Goal: Navigation & Orientation: Find specific page/section

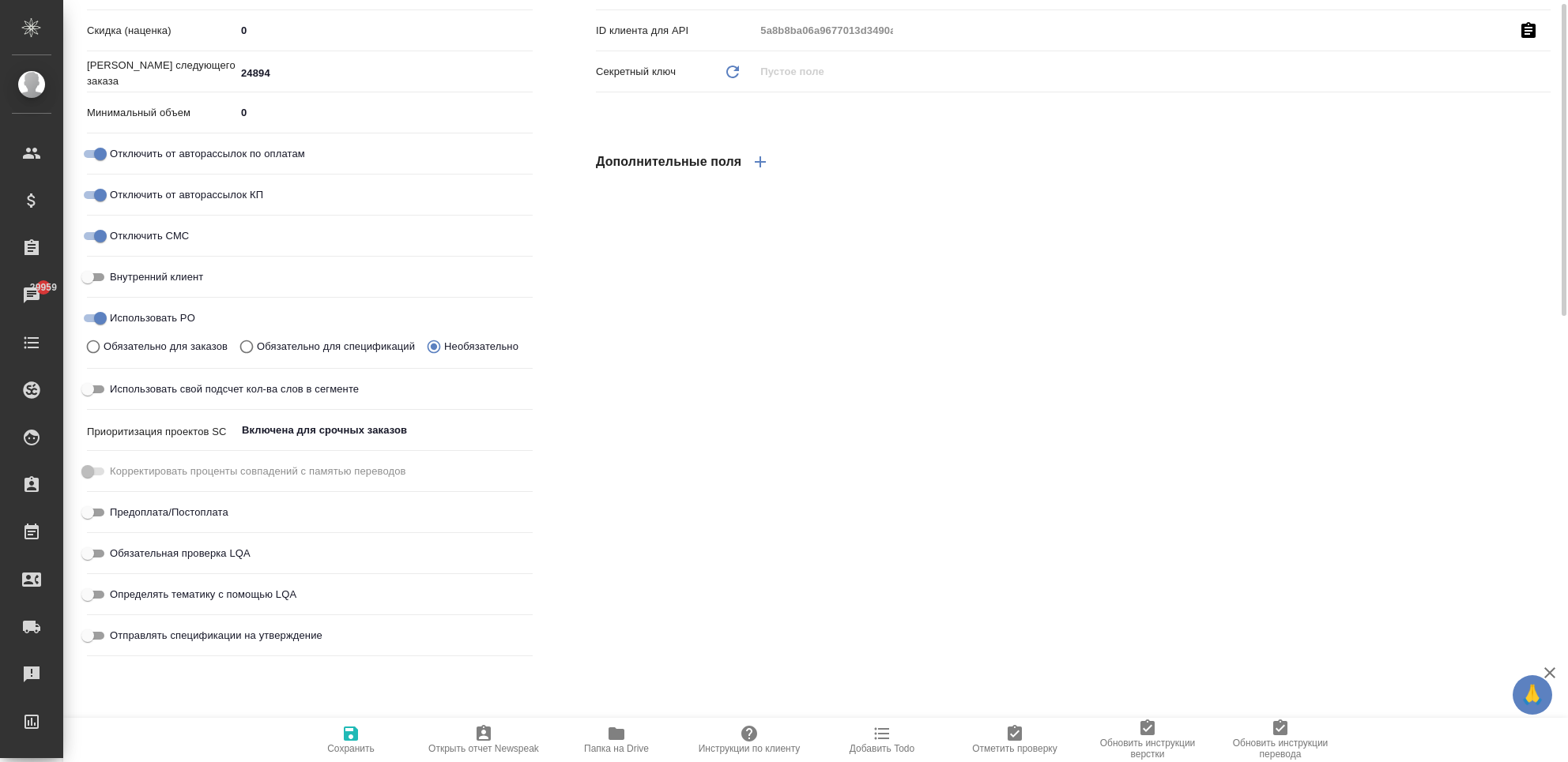
scroll to position [782, 0]
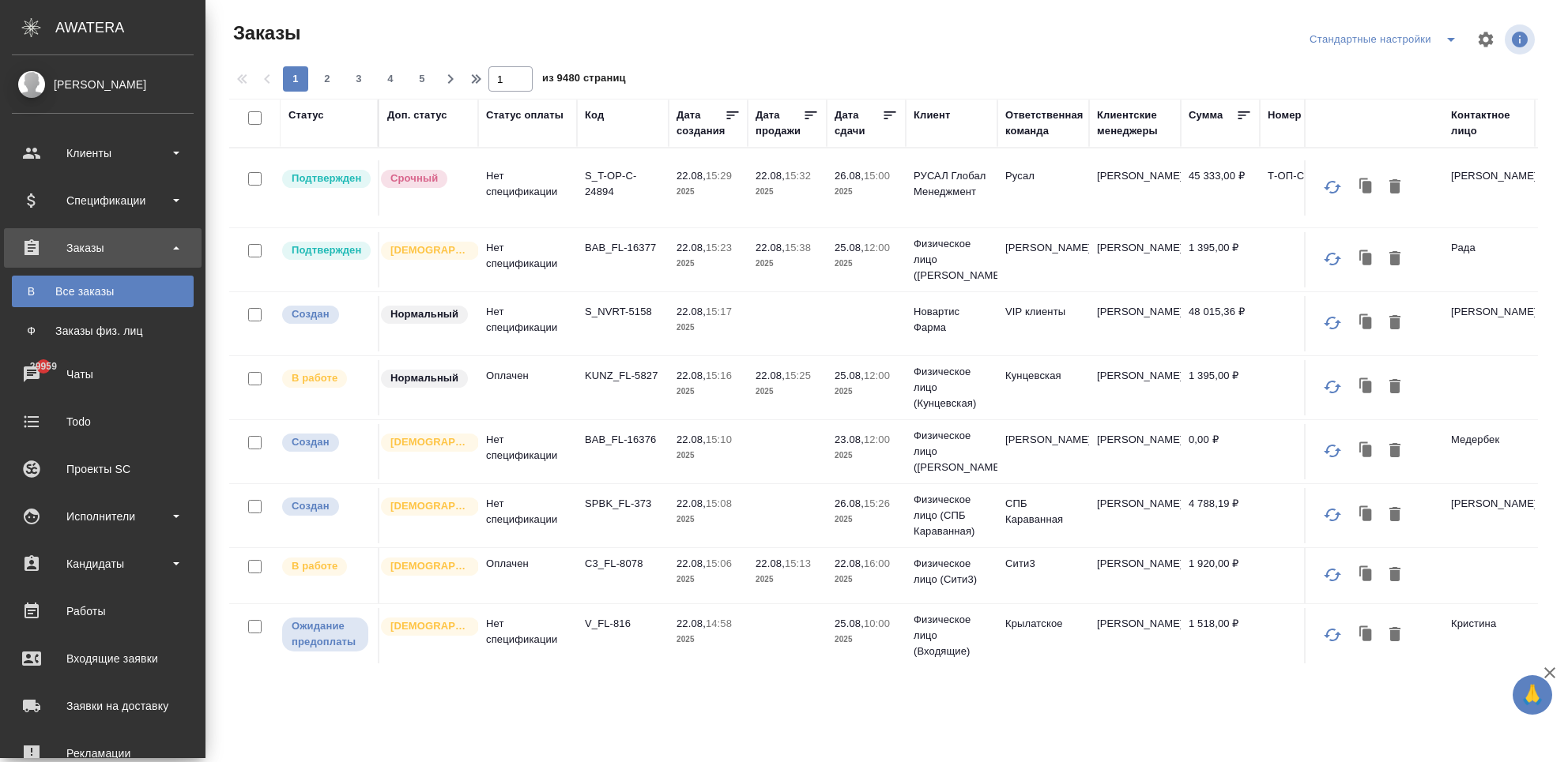
click at [34, 153] on icon at bounding box center [32, 153] width 19 height 19
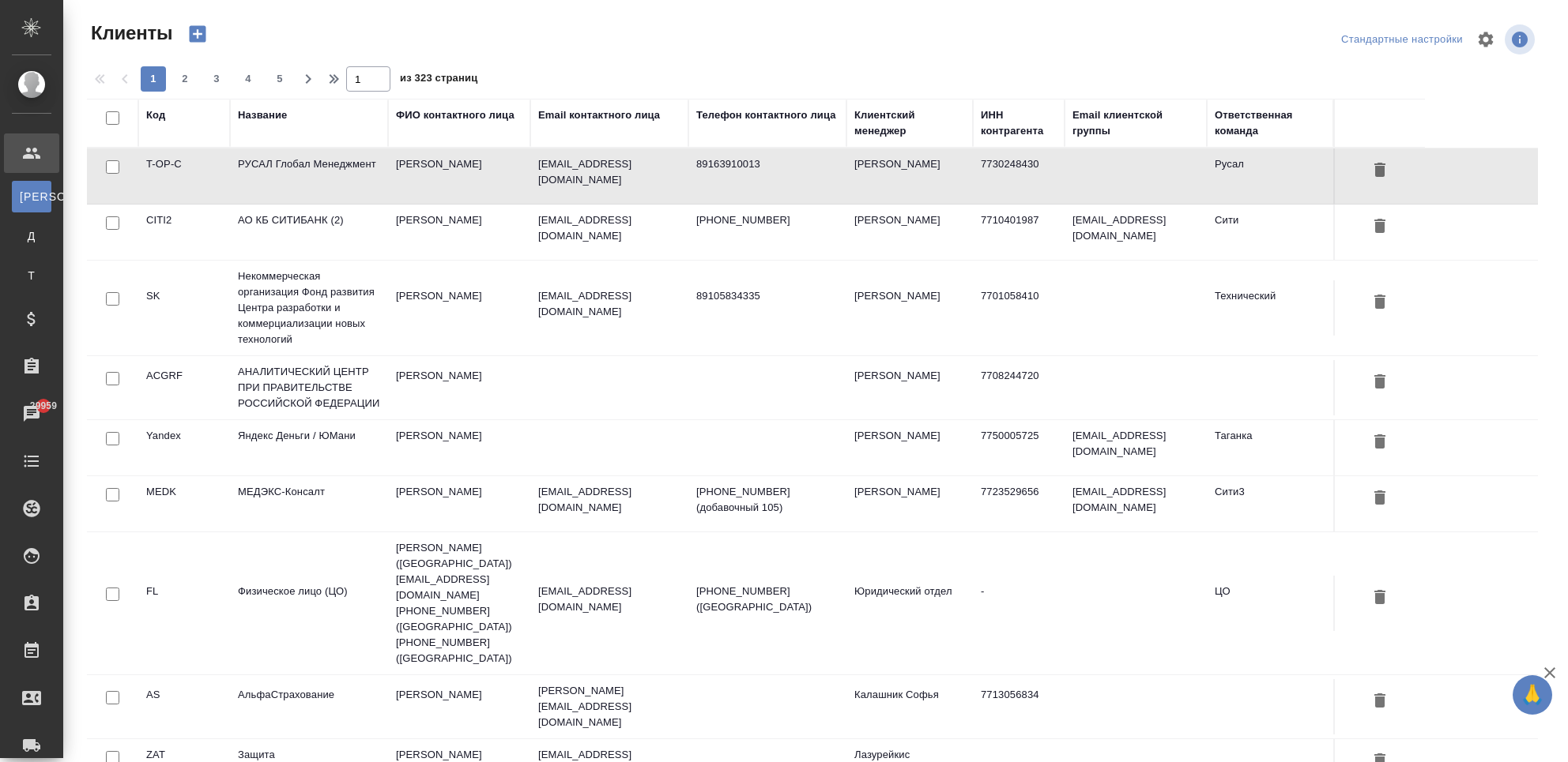
select select "RU"
click at [275, 113] on div "Название" at bounding box center [262, 115] width 49 height 16
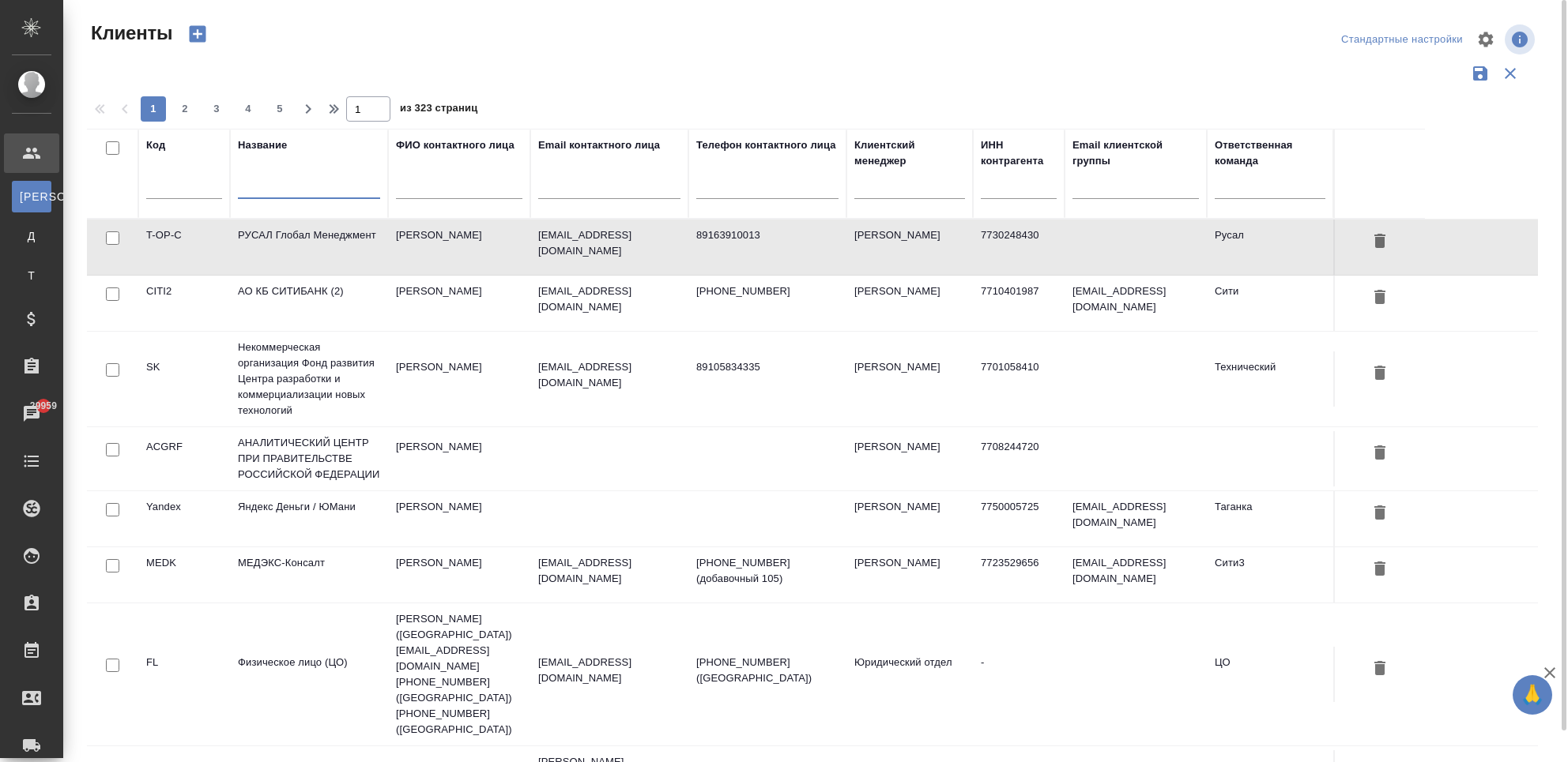
click at [271, 189] on input "text" at bounding box center [309, 189] width 142 height 20
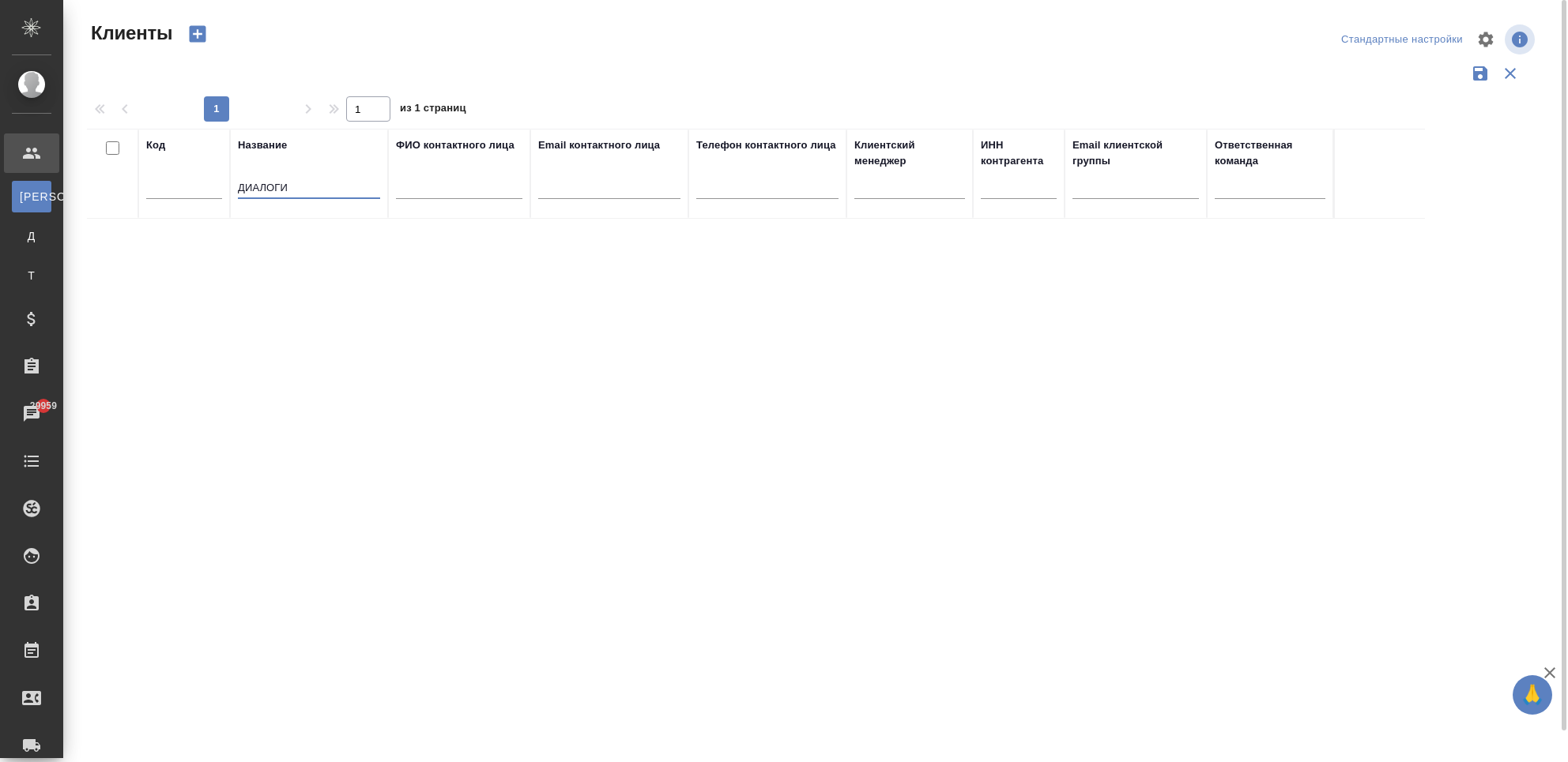
drag, startPoint x: 301, startPoint y: 181, endPoint x: 145, endPoint y: 191, distance: 156.3
click at [145, 191] on tr "Код Название ДИАЛОГИ ФИО контактного лица Email контактного лица Телефон контак…" at bounding box center [756, 173] width 1338 height 90
type input "агентство стратегич"
click at [316, 259] on td "ООО «Агентство стратегического маркетинга»" at bounding box center [309, 247] width 158 height 55
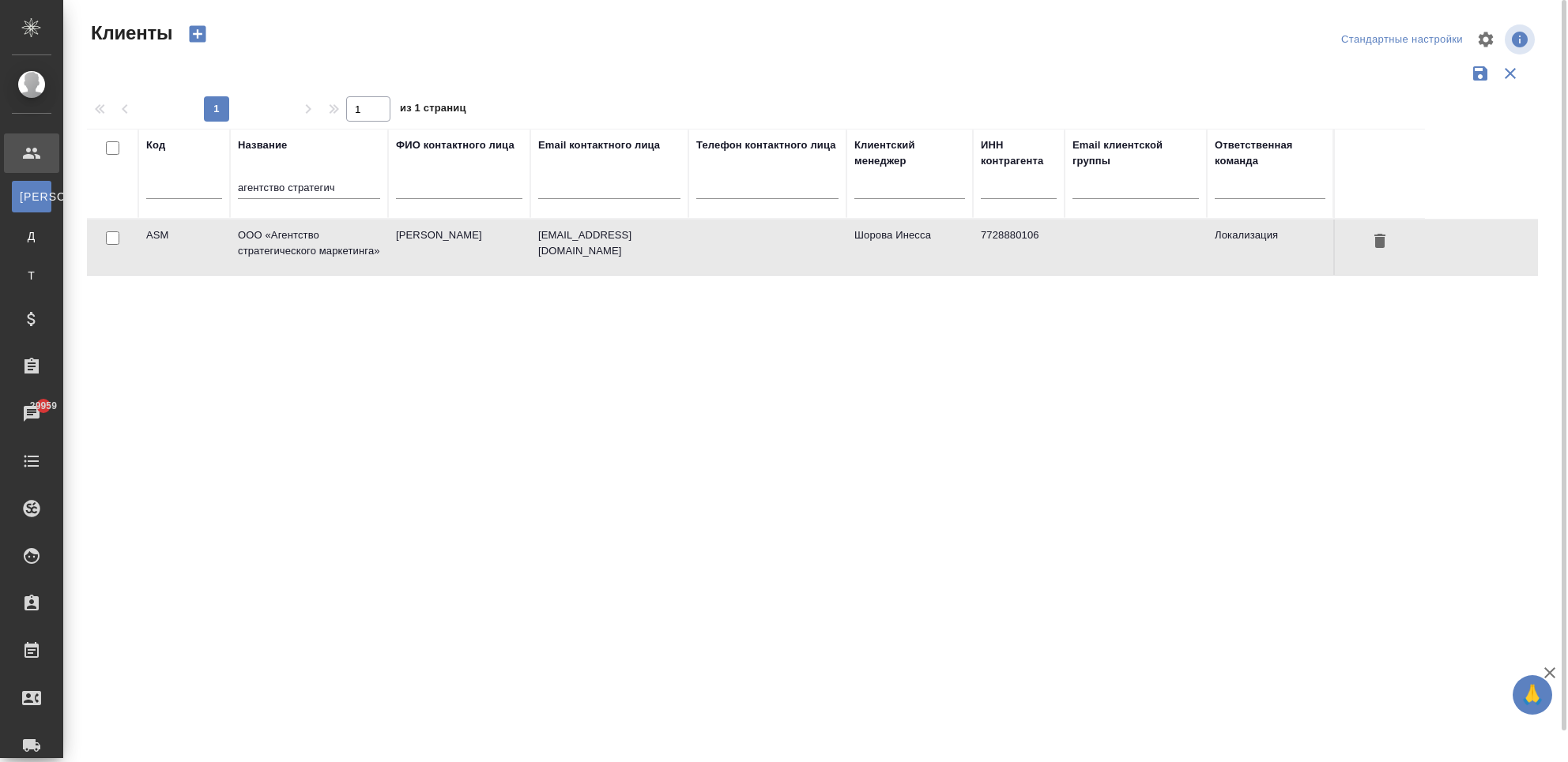
click at [316, 259] on td "ООО «Агентство стратегического маркетинга»" at bounding box center [309, 247] width 158 height 55
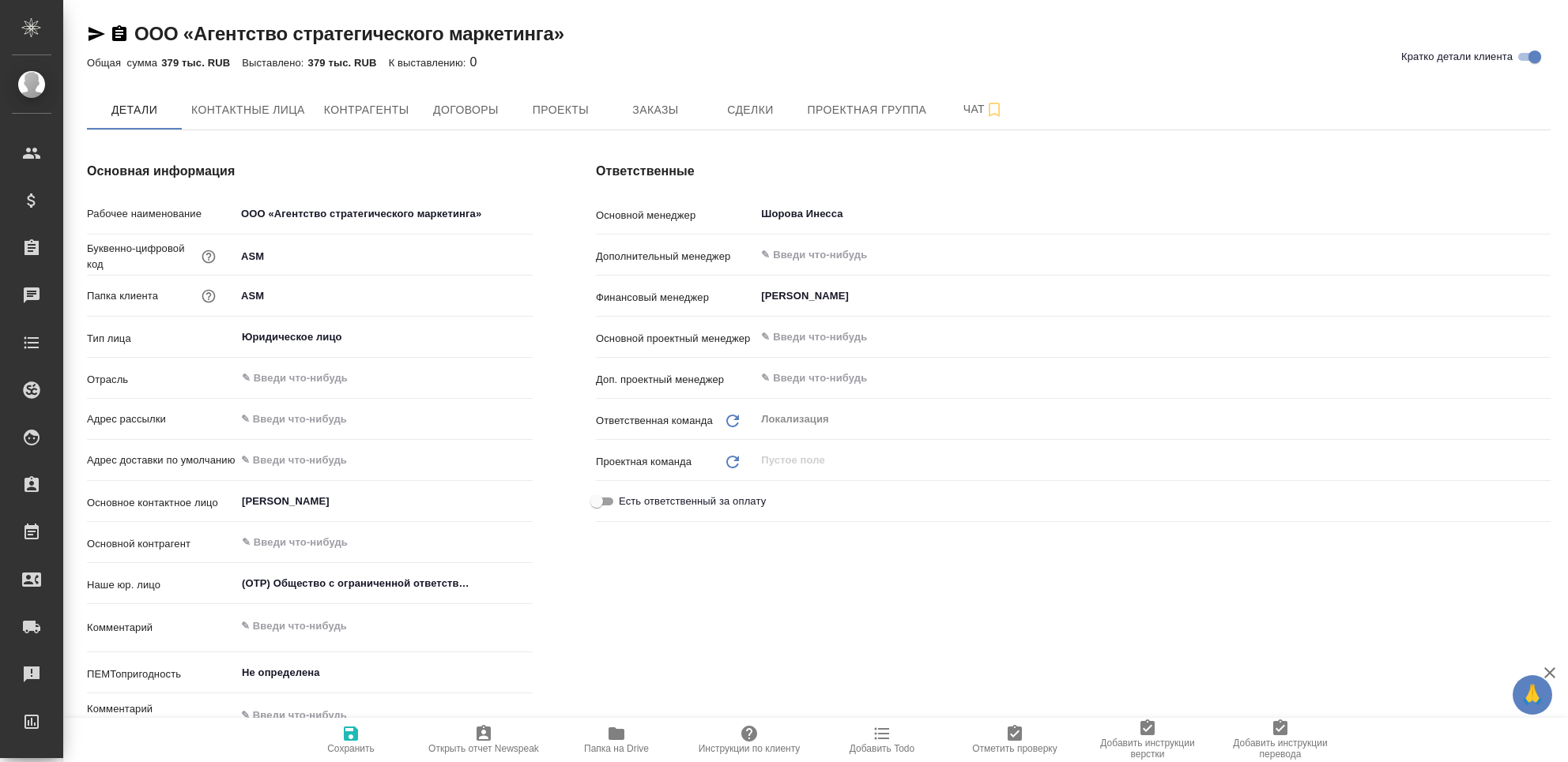
type textarea "x"
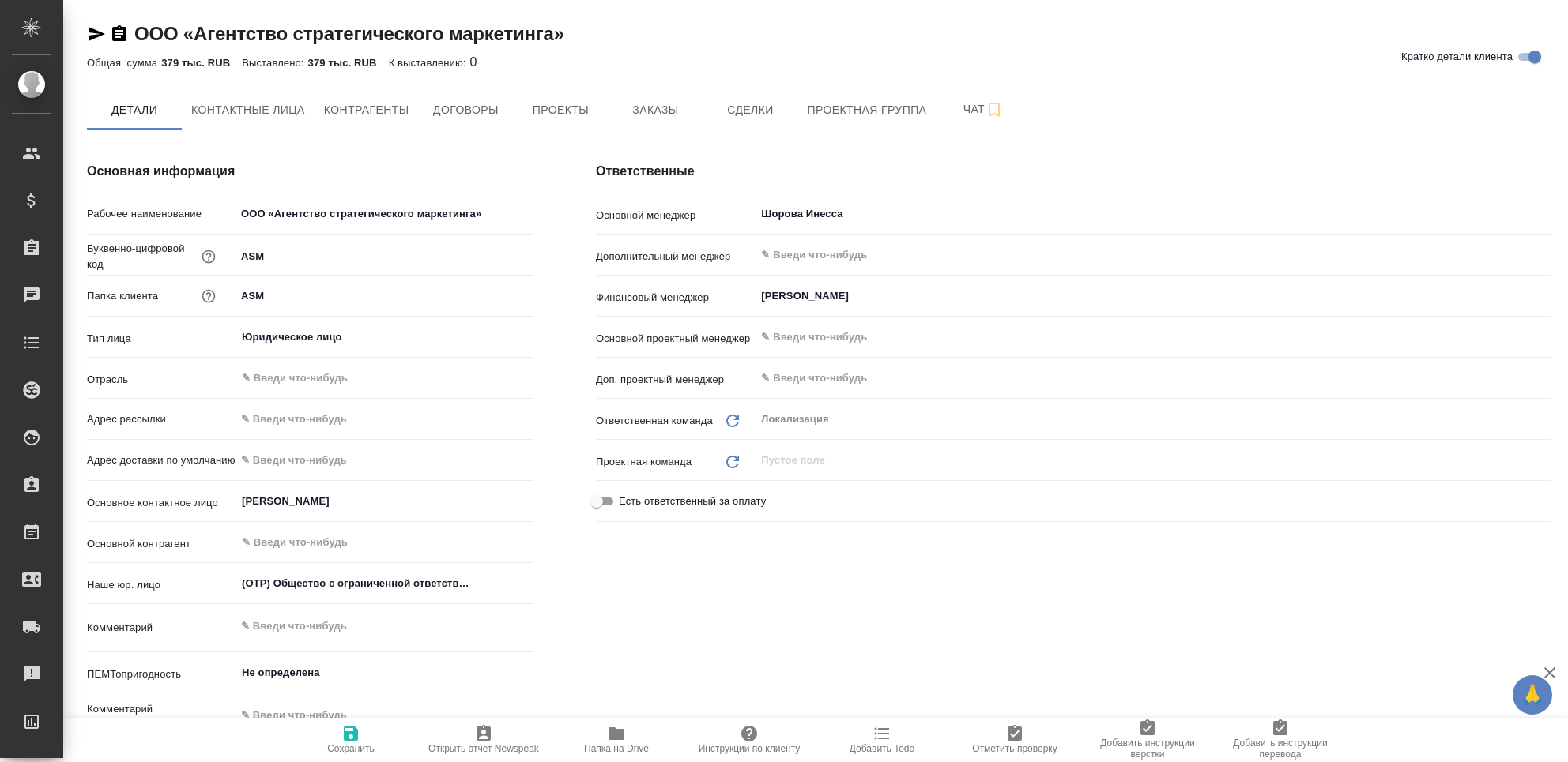
type textarea "x"
click at [625, 109] on span "Заказы" at bounding box center [655, 110] width 76 height 20
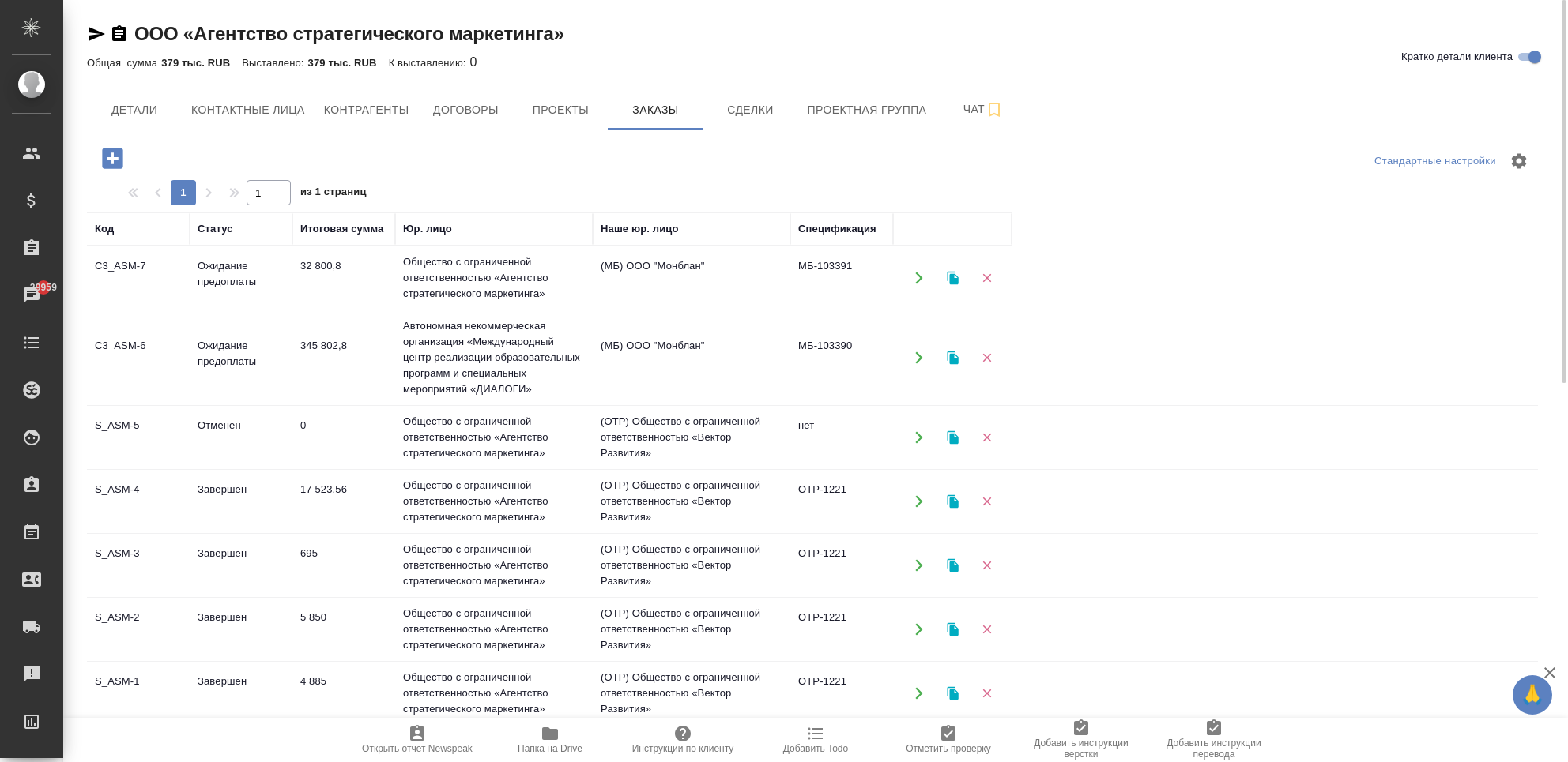
click at [468, 310] on td "Автономная некоммерческая организация «Международный центр реализации образоват…" at bounding box center [493, 277] width 197 height 63
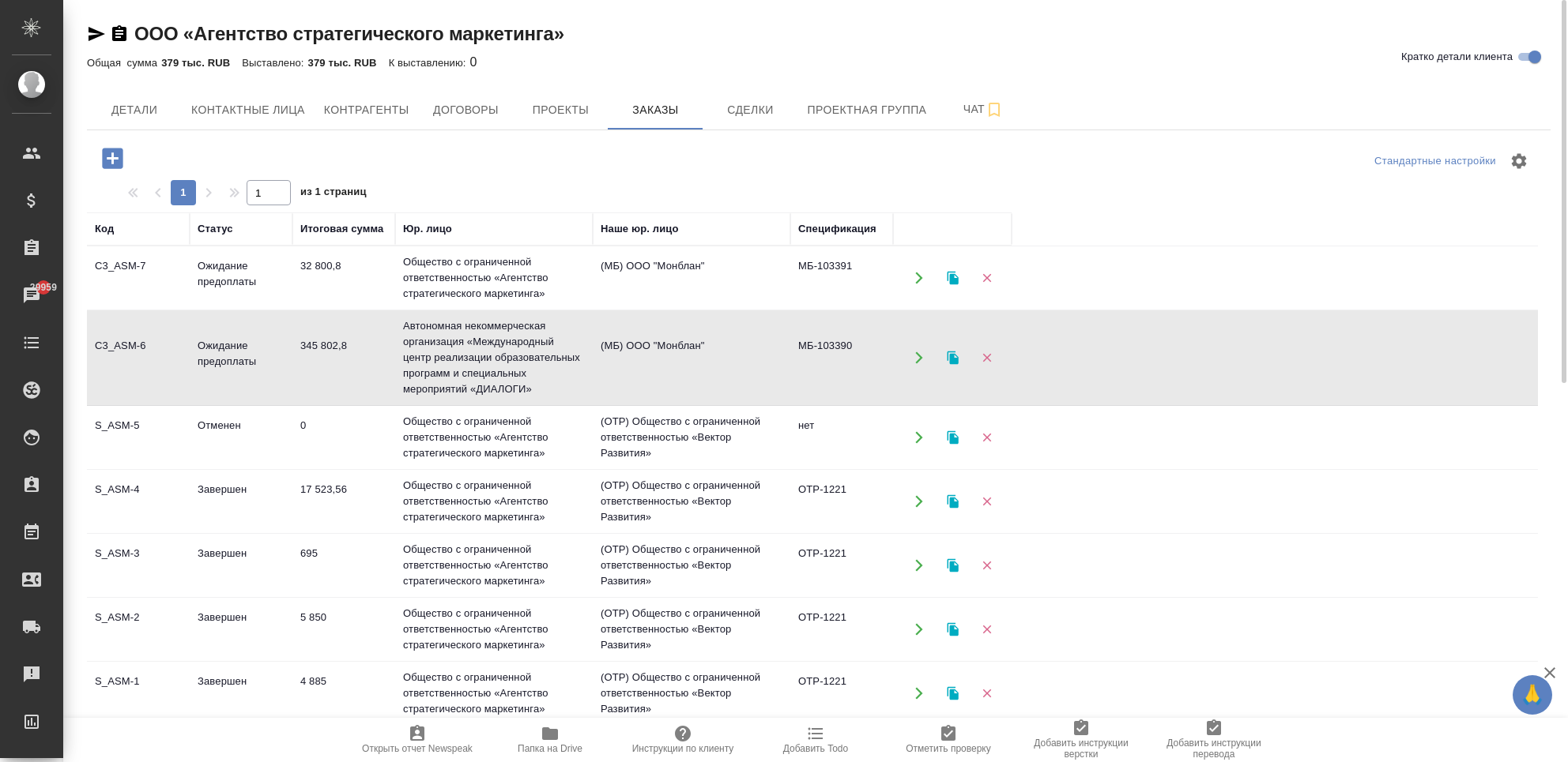
click at [468, 310] on td "Автономная некоммерческая организация «Международный центр реализации образоват…" at bounding box center [493, 277] width 197 height 63
click at [417, 272] on td "Общество с ограниченной ответственностью «Агентство стратегического маркетинга»" at bounding box center [493, 277] width 197 height 63
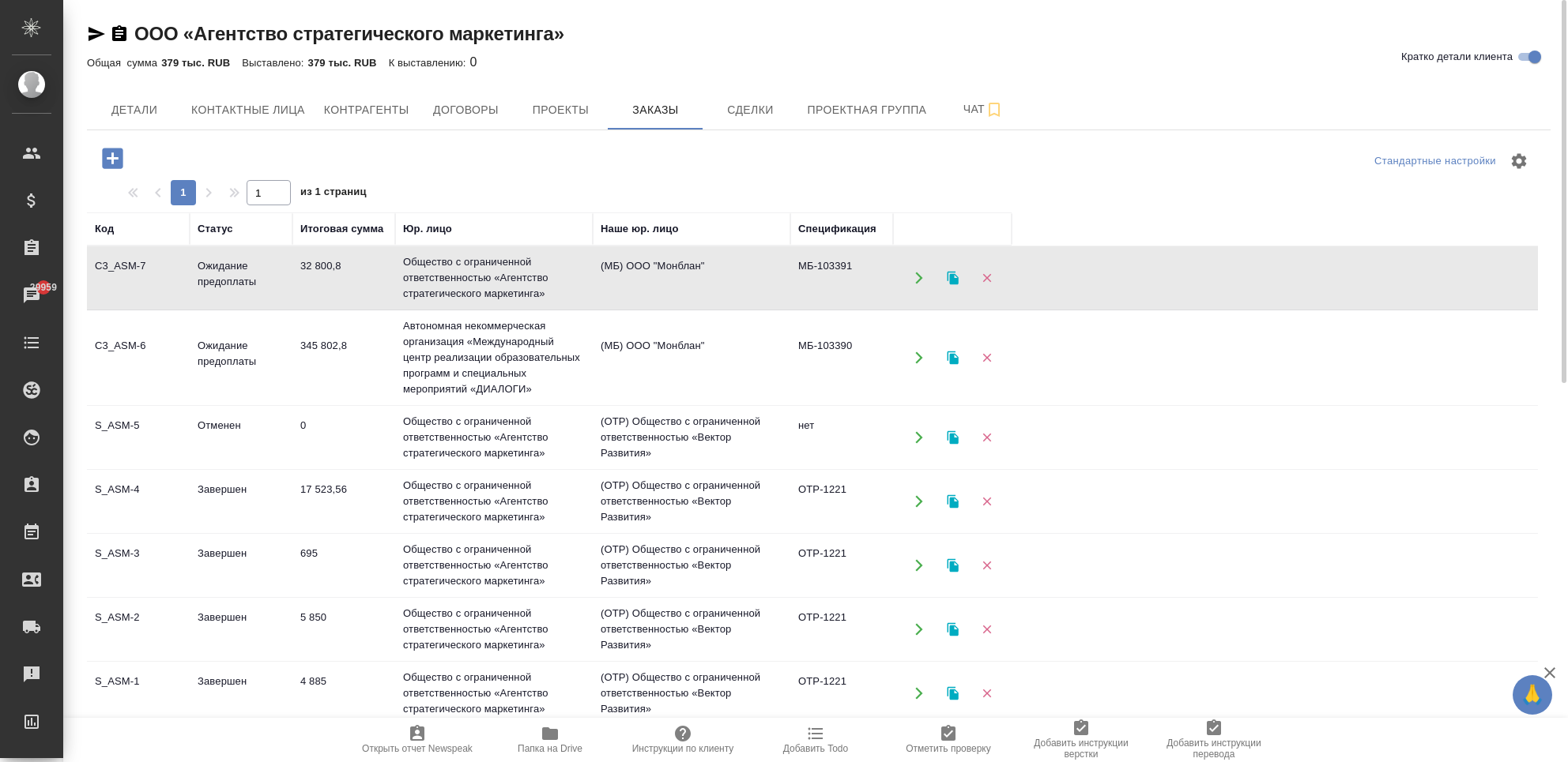
click at [417, 272] on td "Общество с ограниченной ответственностью «Агентство стратегического маркетинга»" at bounding box center [493, 277] width 197 height 63
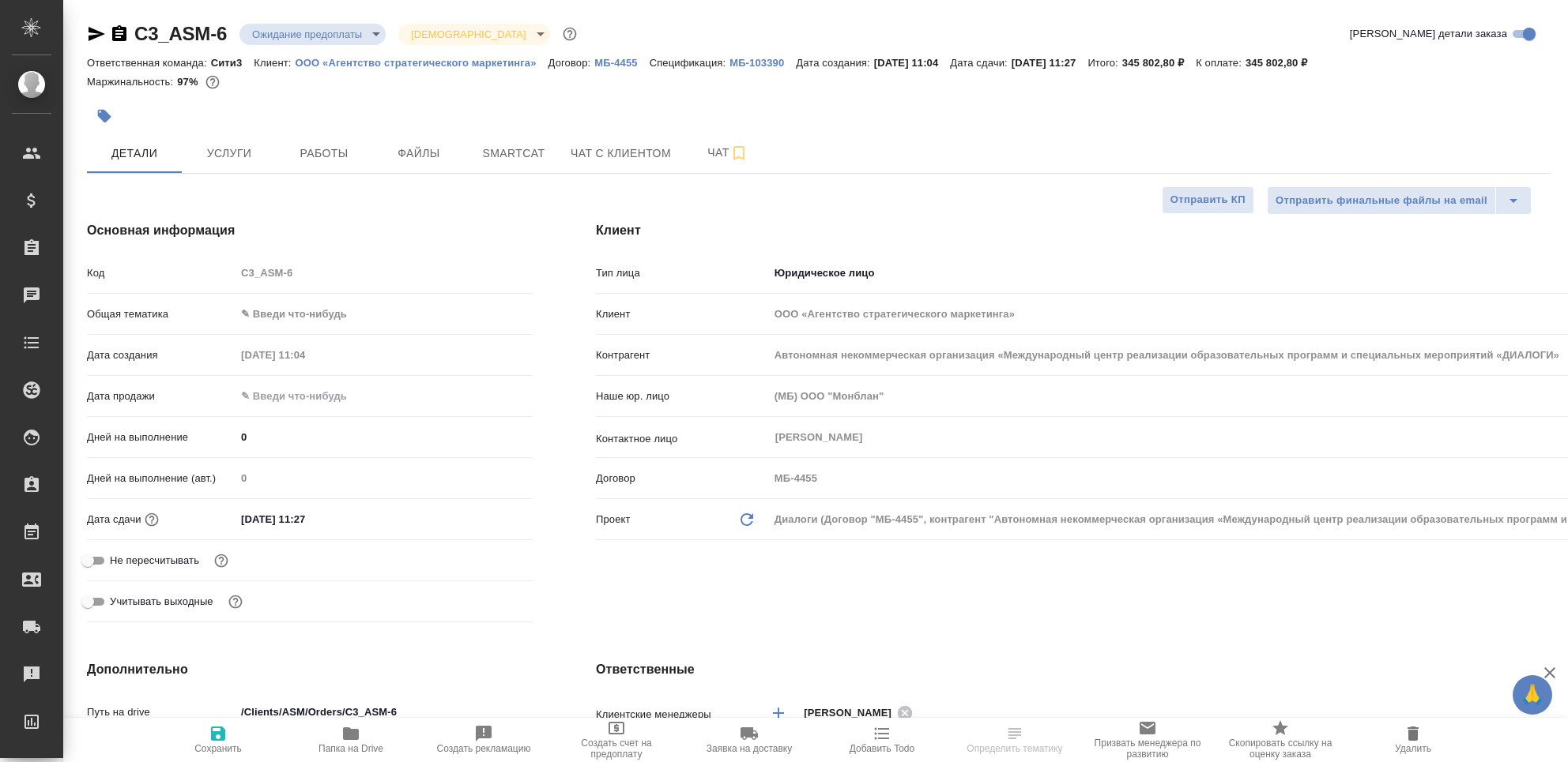
select select "RU"
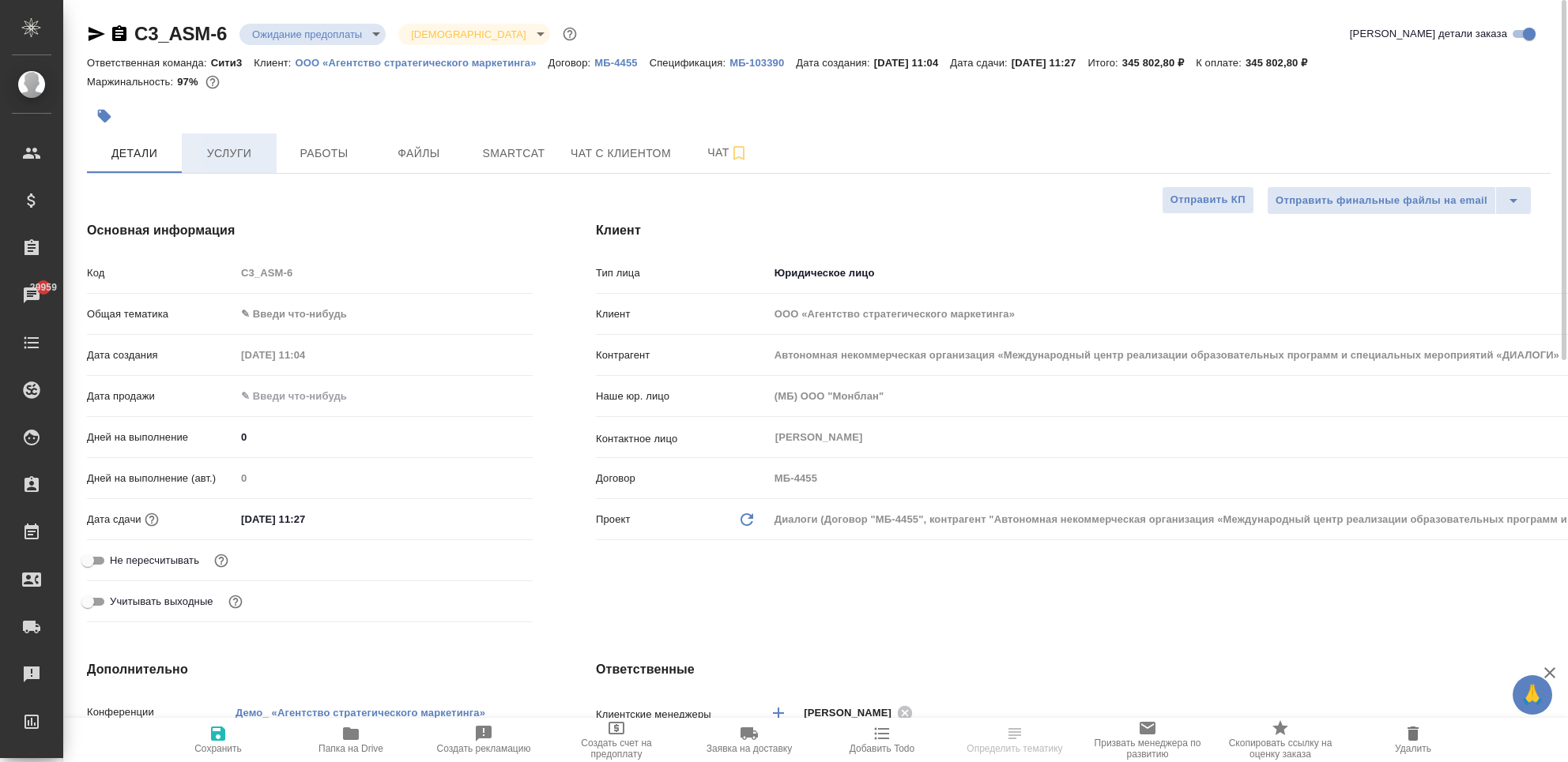
click at [244, 163] on button "Услуги" at bounding box center [229, 153] width 95 height 39
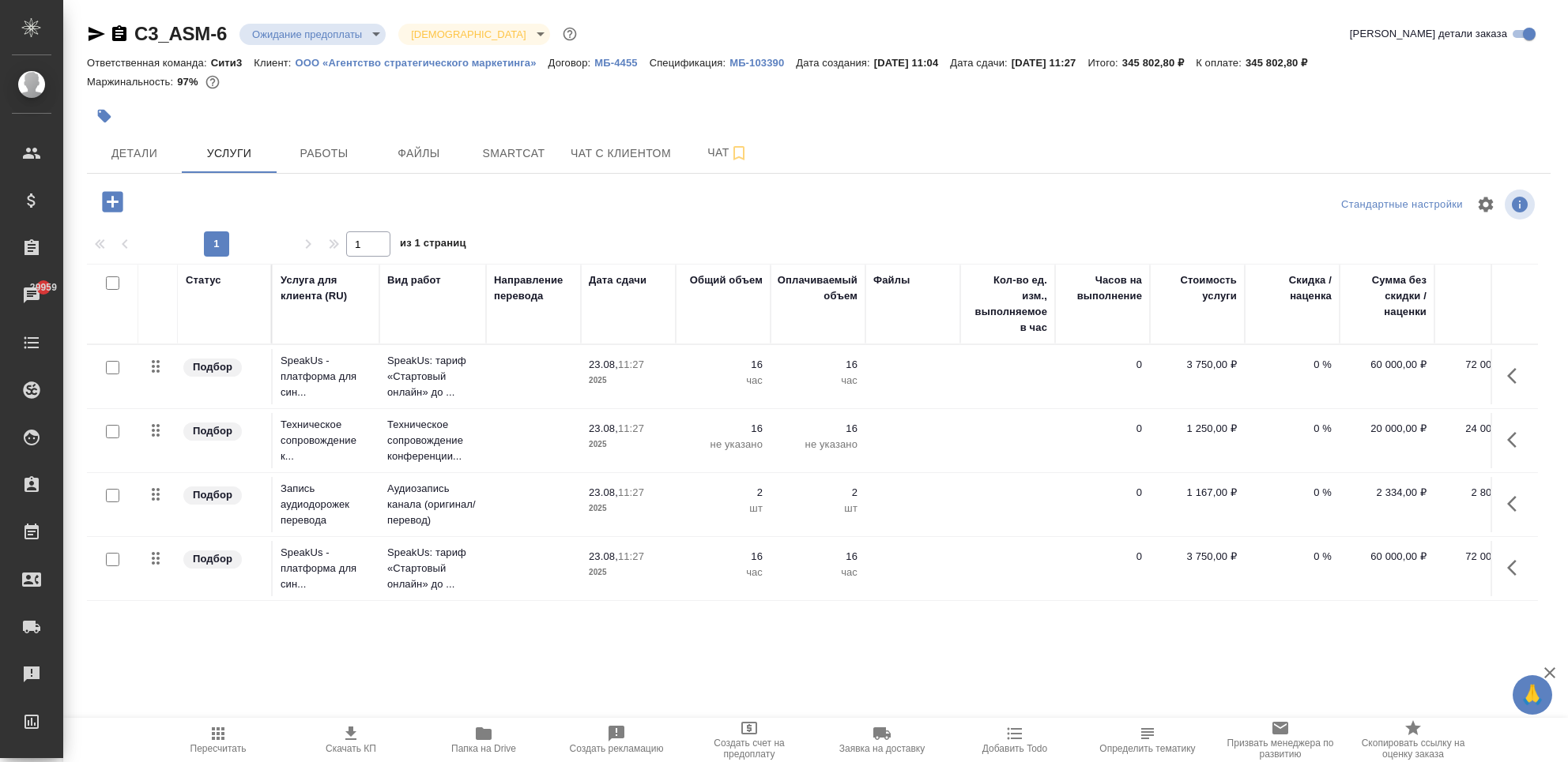
click at [95, 32] on icon "button" at bounding box center [97, 34] width 17 height 14
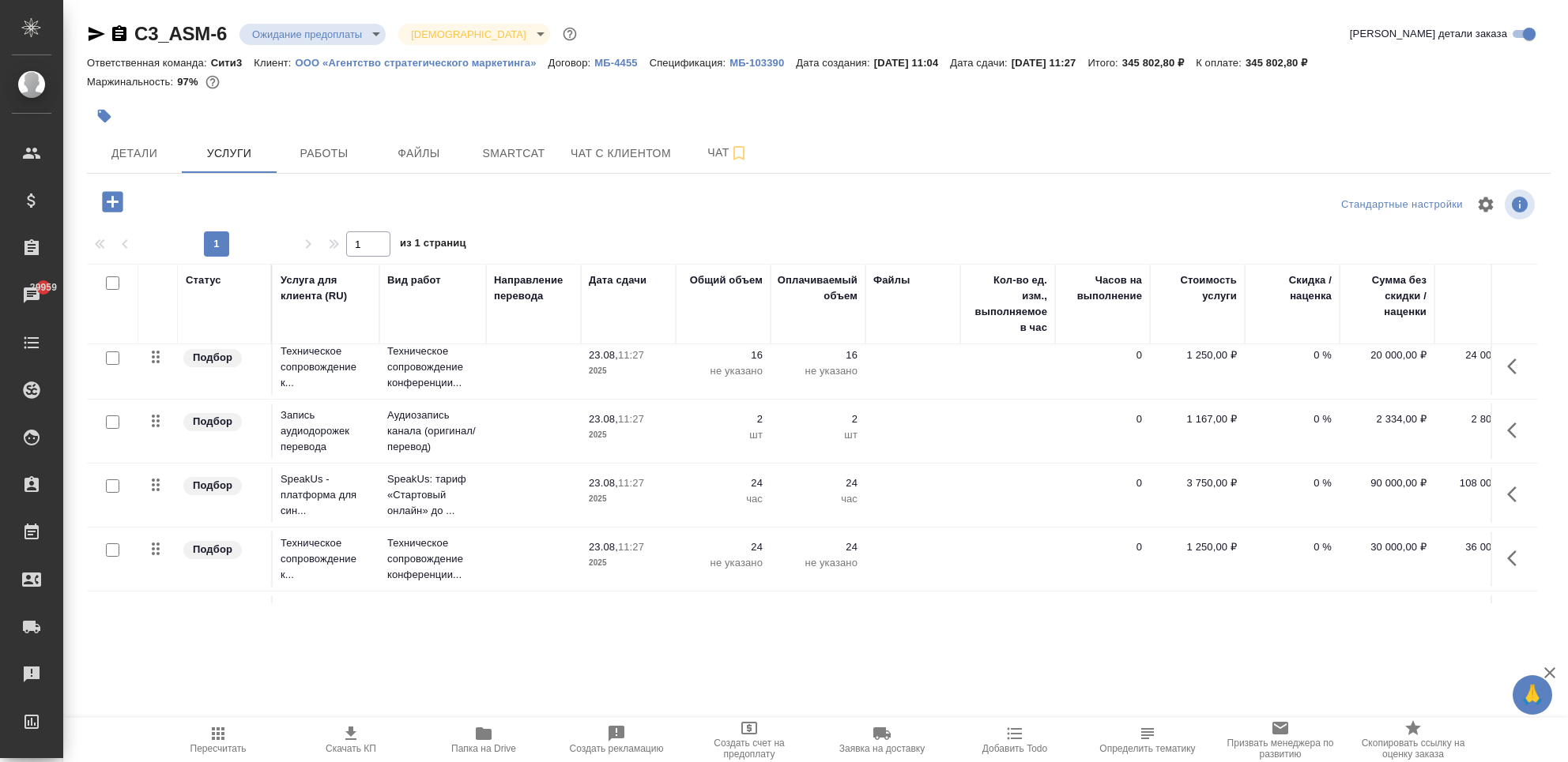
scroll to position [334, 0]
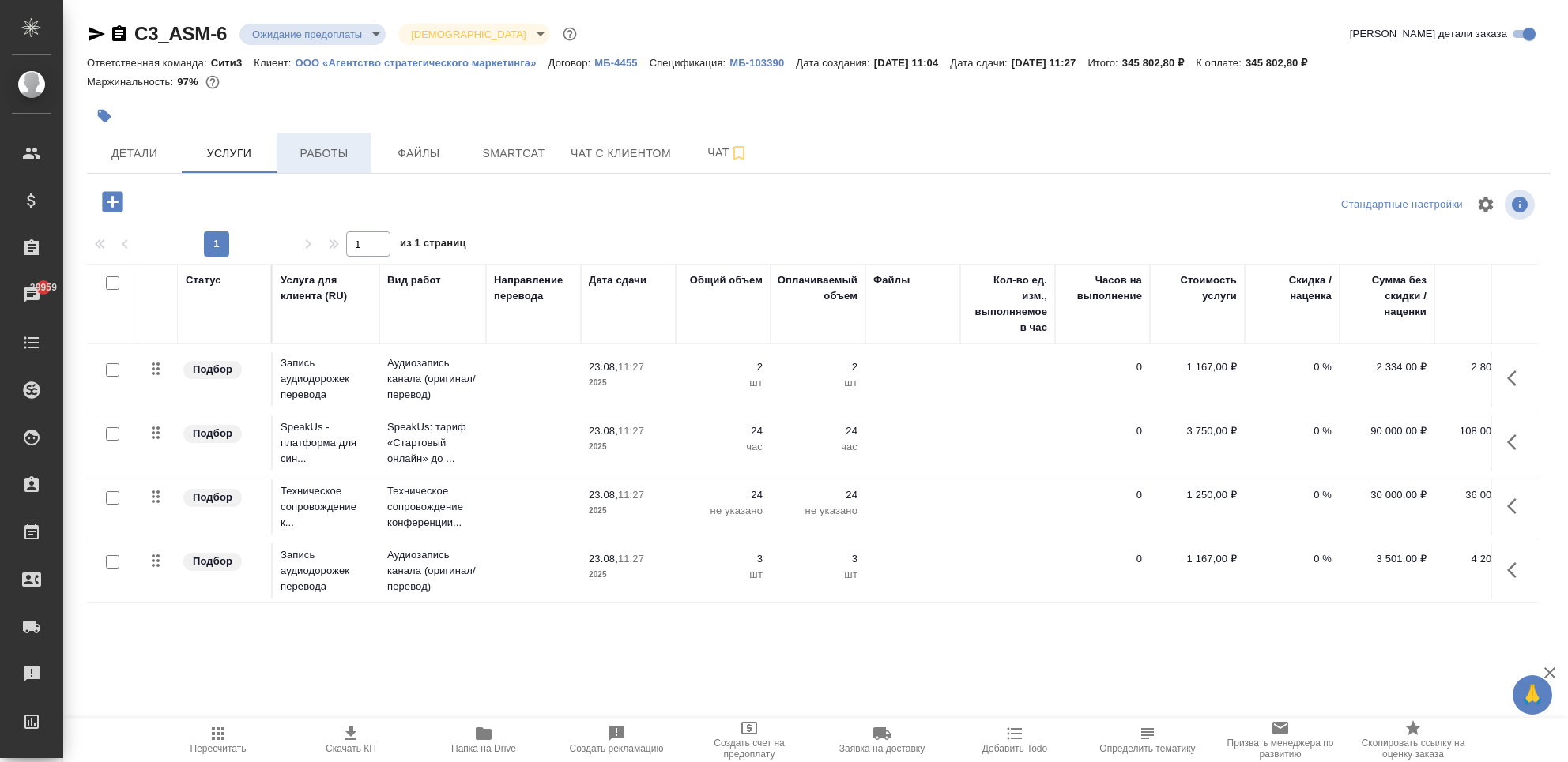
click at [343, 153] on span "Работы" at bounding box center [324, 153] width 76 height 20
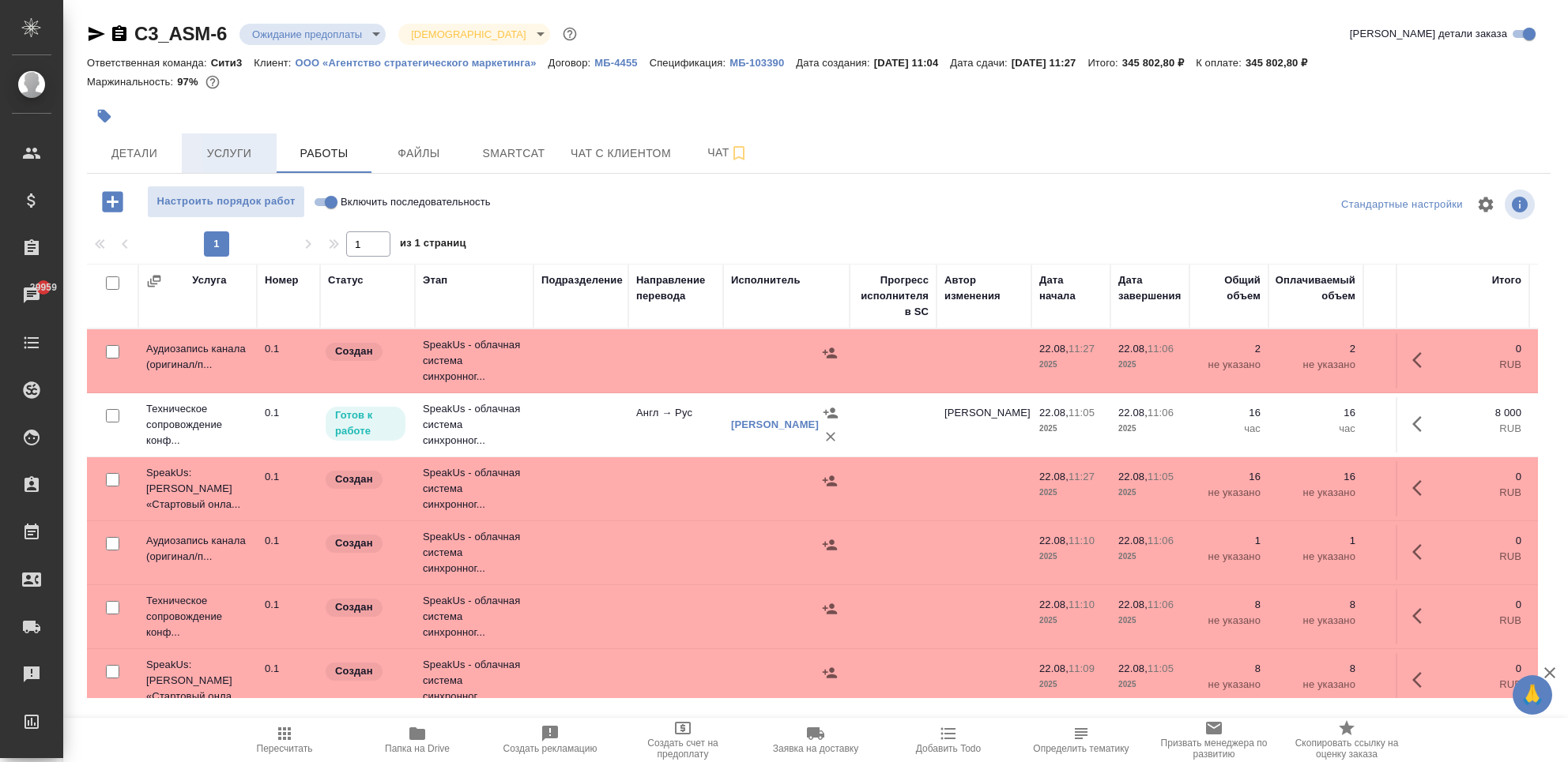
click at [256, 155] on span "Услуги" at bounding box center [229, 153] width 76 height 20
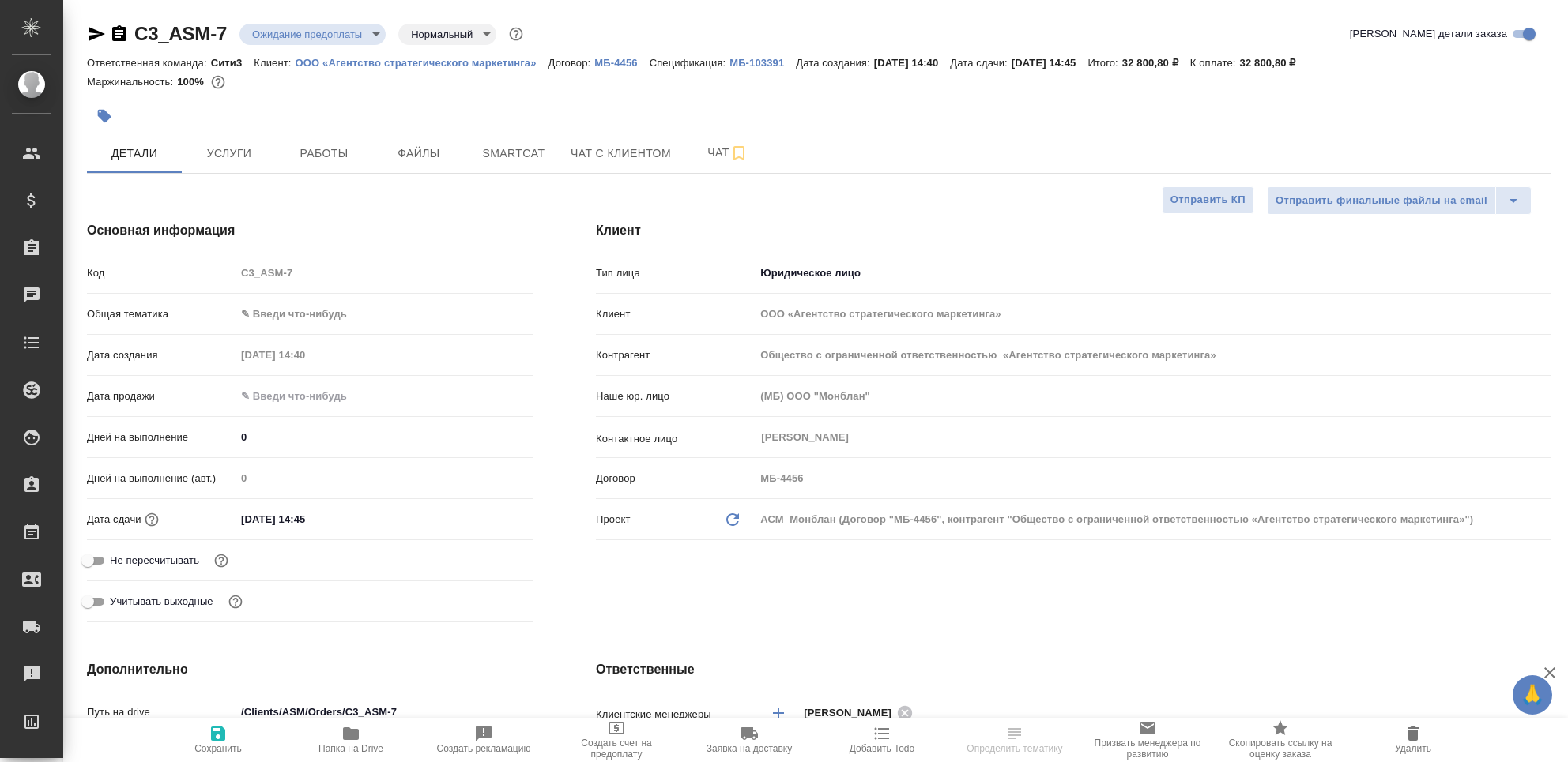
select select "RU"
type textarea "x"
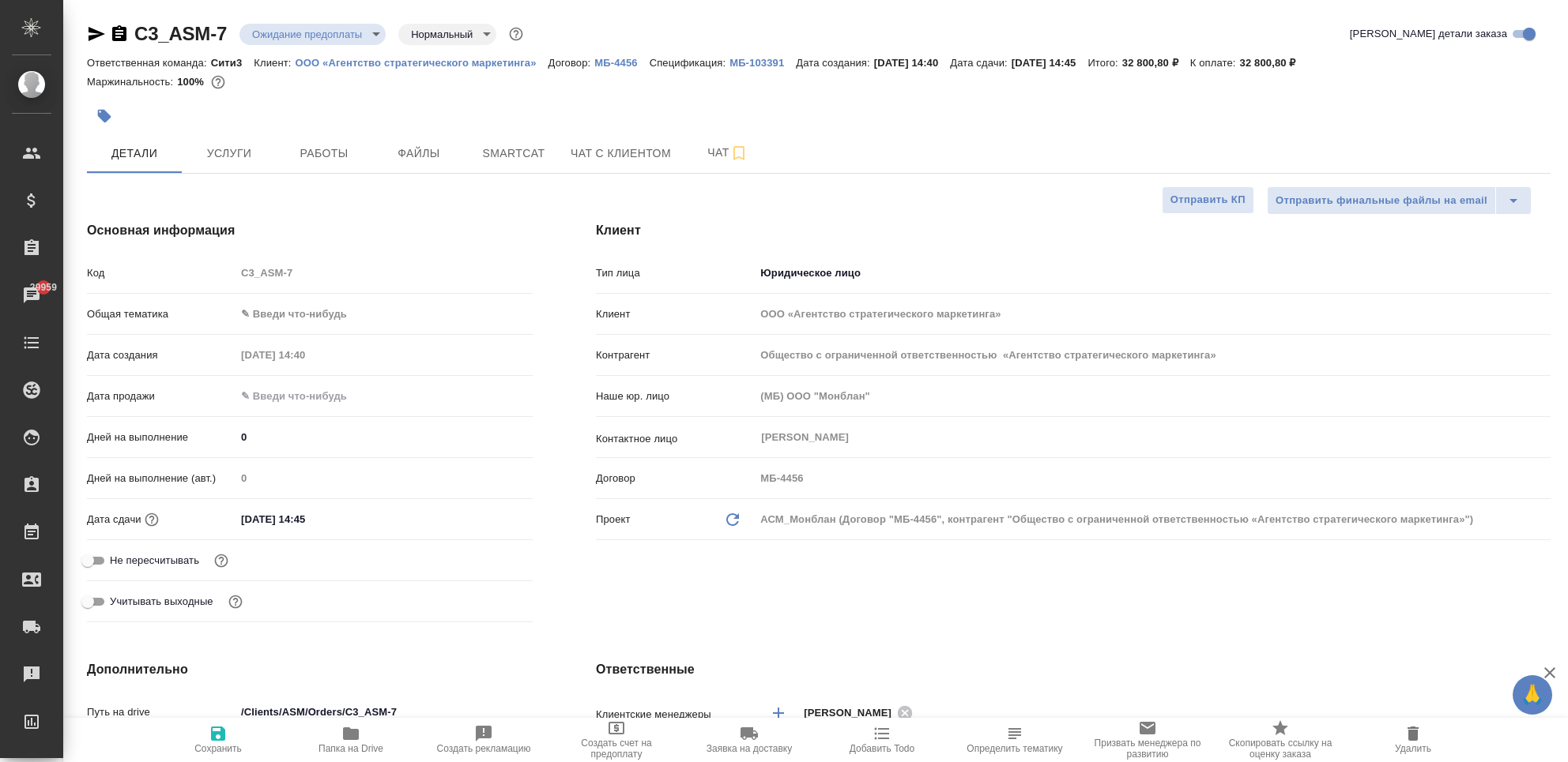
type textarea "x"
click at [237, 149] on span "Услуги" at bounding box center [229, 153] width 76 height 20
